Goal: Task Accomplishment & Management: Use online tool/utility

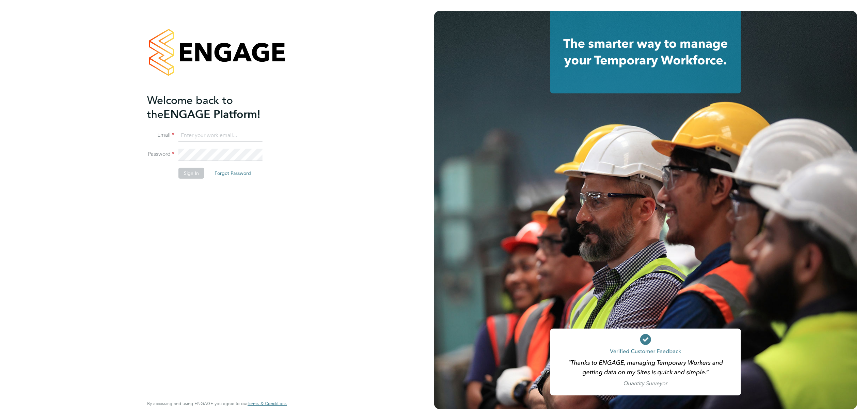
type input "jayne.cadman@vistry.co.uk"
click at [191, 173] on button "Sign In" at bounding box center [191, 173] width 26 height 11
